Goal: Information Seeking & Learning: Learn about a topic

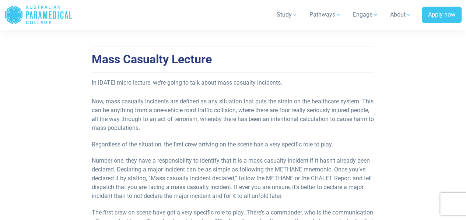
scroll to position [316, 0]
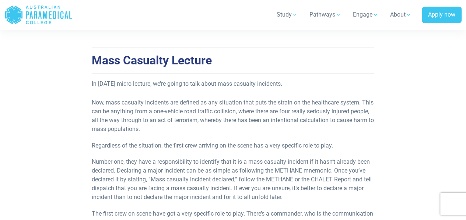
click at [95, 87] on p "In [DATE] micro lecture, we’re going to talk about mass casualty incidents." at bounding box center [233, 85] width 282 height 11
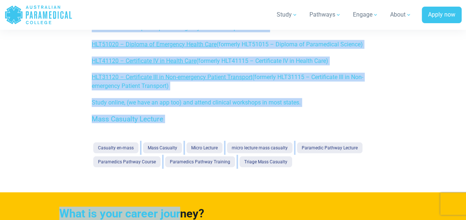
scroll to position [866, 0]
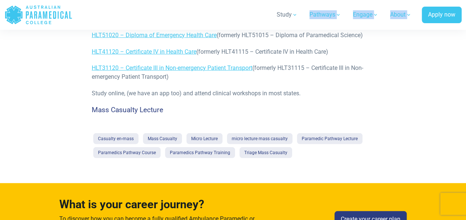
drag, startPoint x: 93, startPoint y: 85, endPoint x: 236, endPoint y: 26, distance: 154.8
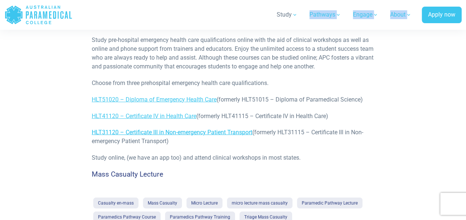
scroll to position [802, 0]
click at [168, 103] on link "HLT51020 – Diploma of Emergency Health Care" at bounding box center [154, 99] width 125 height 7
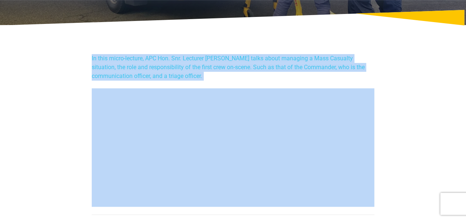
scroll to position [151, 0]
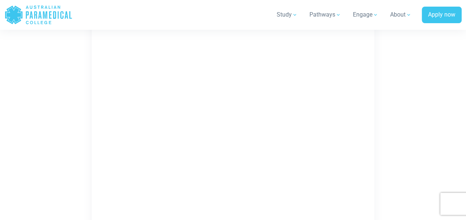
scroll to position [4252, 0]
